Goal: Transaction & Acquisition: Purchase product/service

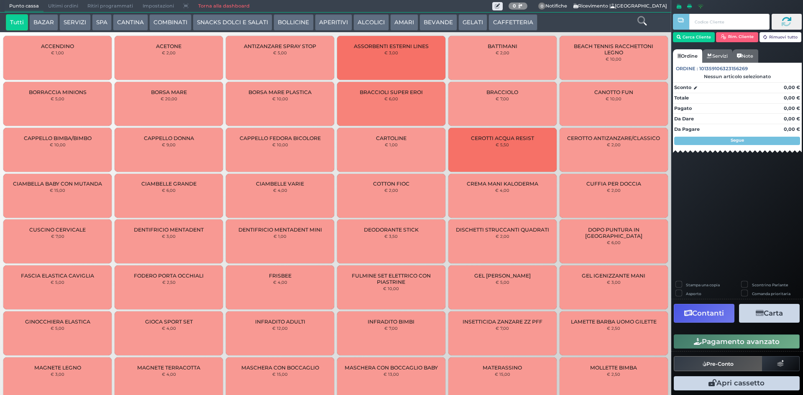
click at [469, 19] on button "GELATI" at bounding box center [472, 22] width 29 height 17
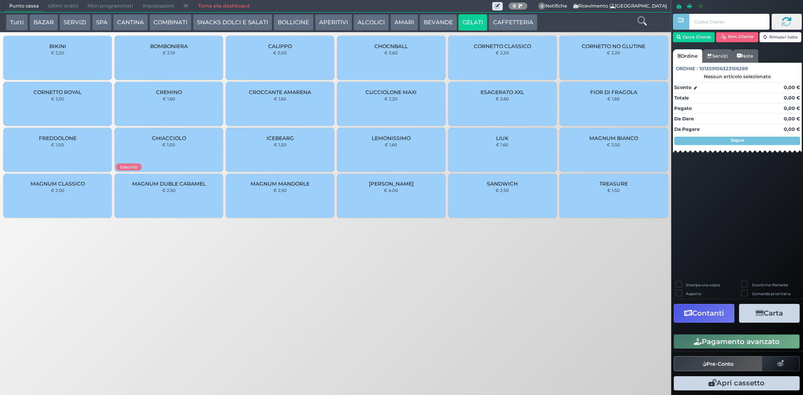
drag, startPoint x: 592, startPoint y: 140, endPoint x: 594, endPoint y: 145, distance: 4.7
click at [593, 141] on span "MAGNUM BIANCO" at bounding box center [613, 138] width 49 height 6
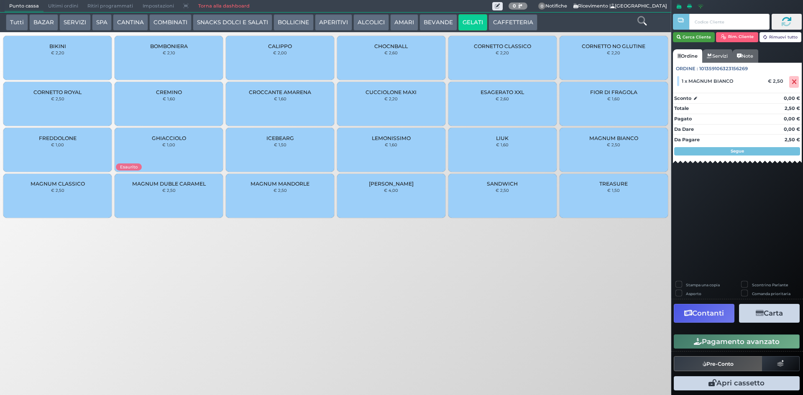
click at [690, 40] on button "Cerca Cliente" at bounding box center [694, 37] width 42 height 10
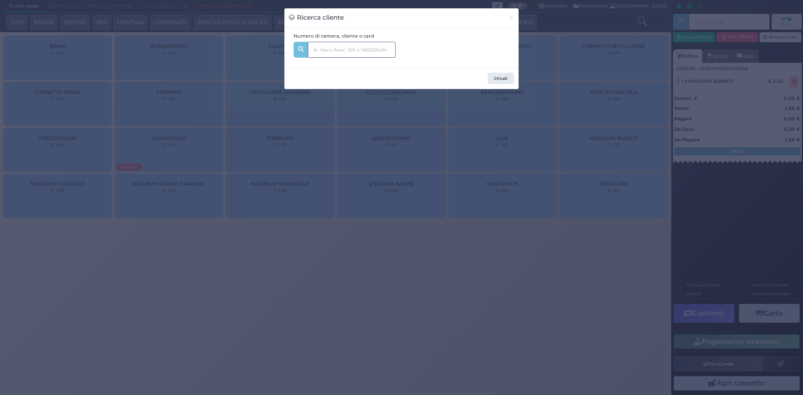
click at [357, 53] on input "text" at bounding box center [352, 50] width 88 height 16
type input "508"
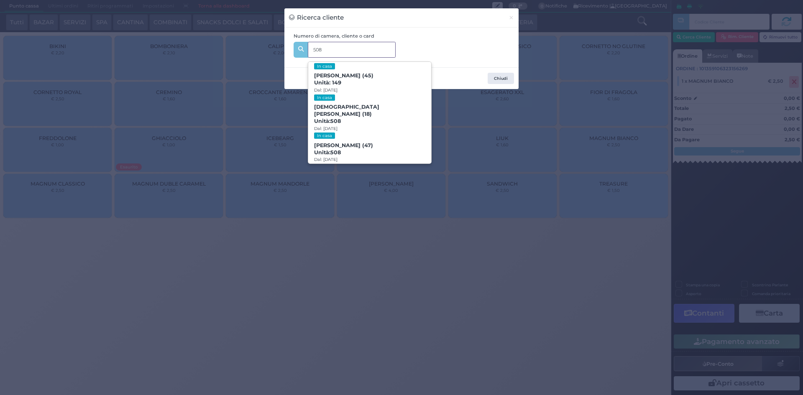
scroll to position [130, 0]
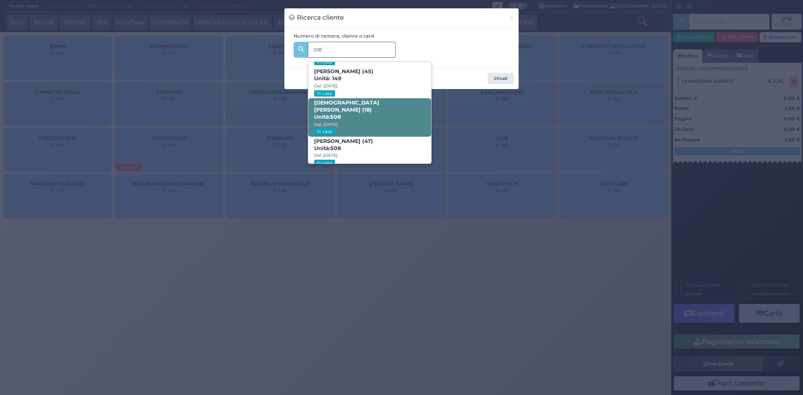
click at [361, 108] on span "Christian Lepri (18) Unità: 508 Dal: 10/08/2025 In casa" at bounding box center [369, 117] width 122 height 38
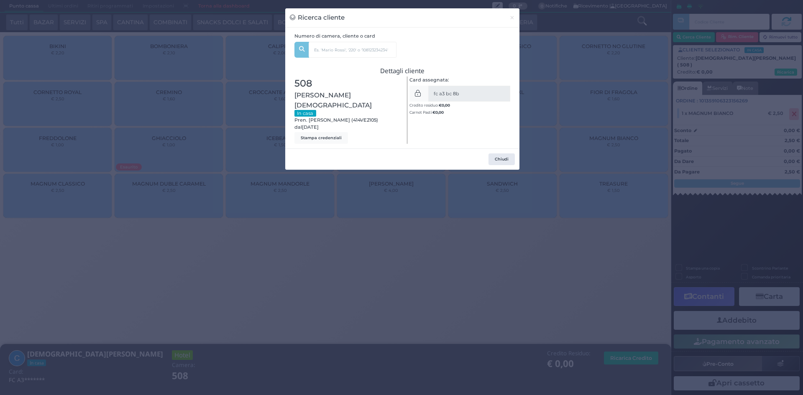
click at [579, 175] on div "Ricerca cliente × Numero di camera, cliente o card 508 LEONARDO DE GASPARI (5) …" at bounding box center [401, 197] width 803 height 395
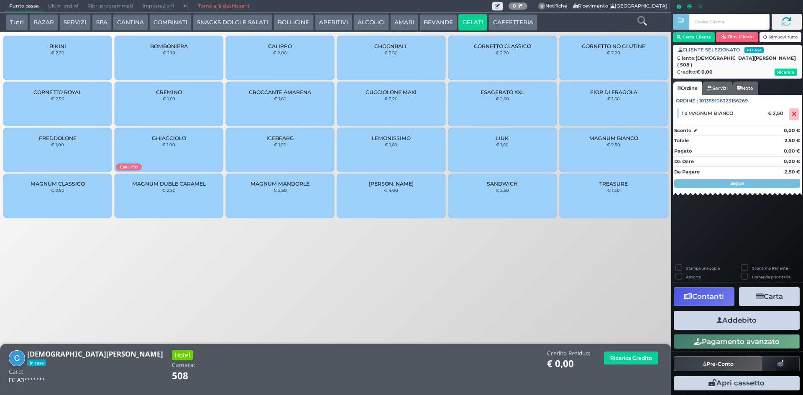
click at [751, 313] on button "Addebito" at bounding box center [736, 320] width 126 height 19
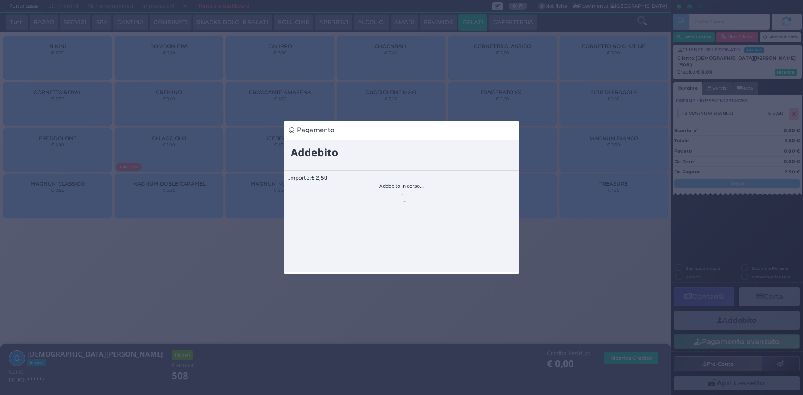
scroll to position [0, 0]
